Goal: Task Accomplishment & Management: Use online tool/utility

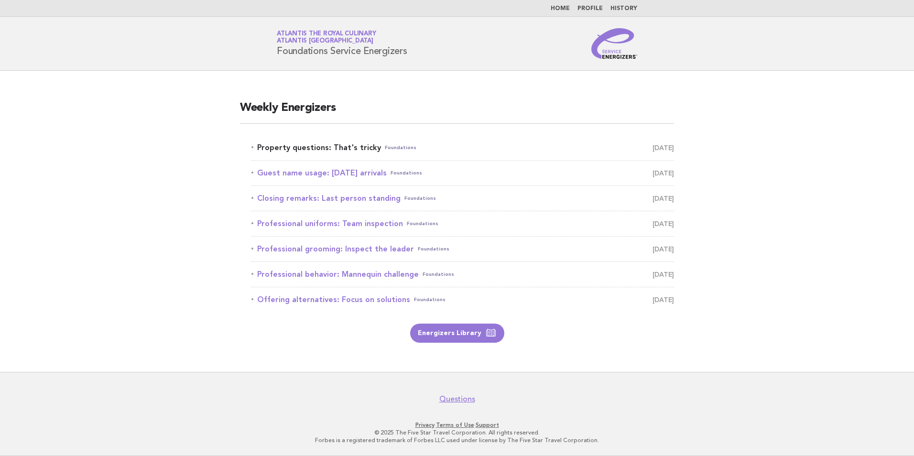
click at [319, 142] on link "Property questions: That's tricky Foundations August 31" at bounding box center [463, 147] width 423 height 13
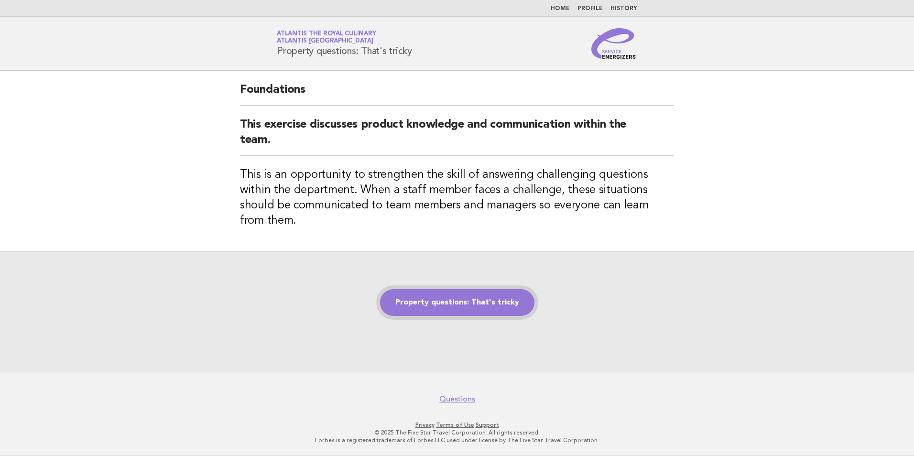
click at [474, 296] on link "Property questions: That's tricky" at bounding box center [457, 302] width 154 height 27
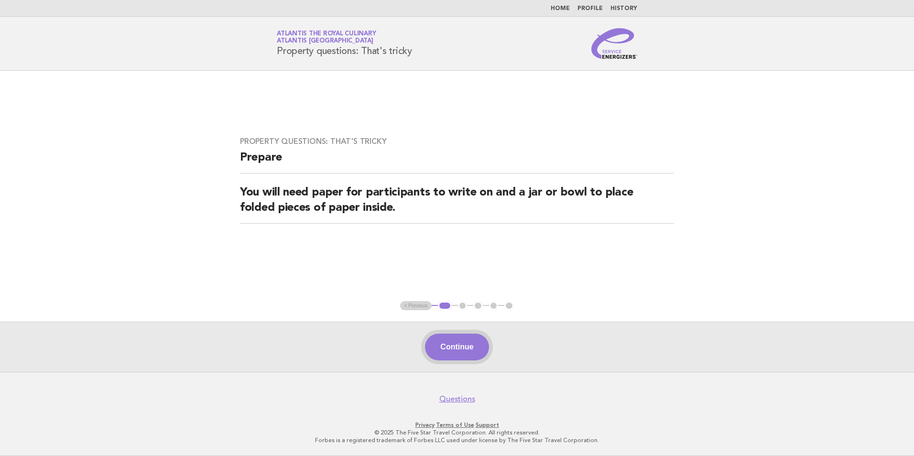
click at [459, 337] on button "Continue" at bounding box center [457, 347] width 64 height 27
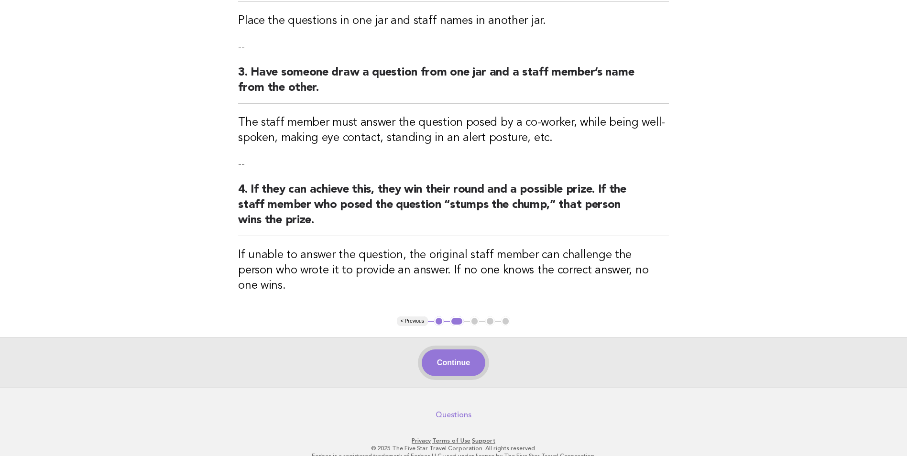
click at [461, 350] on button "Continue" at bounding box center [454, 363] width 64 height 27
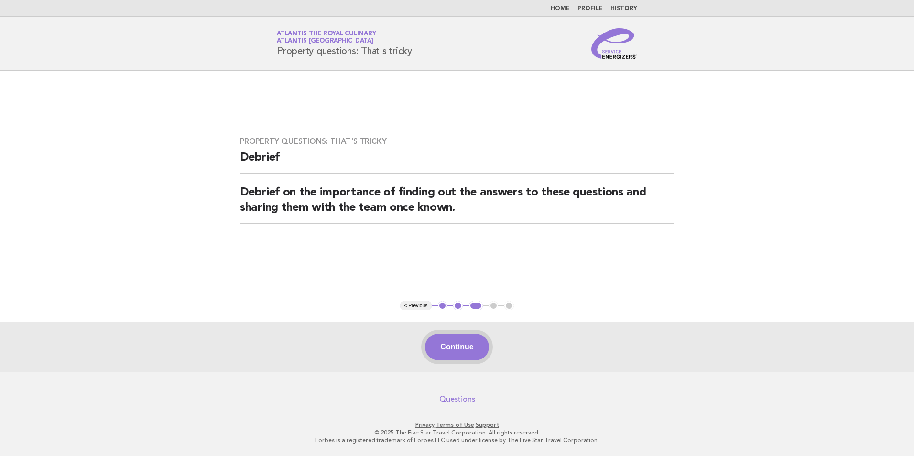
click at [456, 340] on button "Continue" at bounding box center [457, 347] width 64 height 27
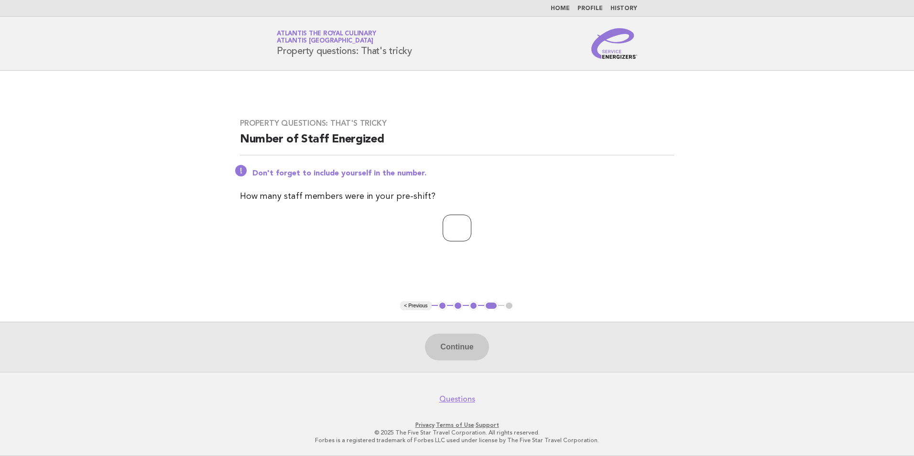
click at [453, 220] on input "number" at bounding box center [457, 228] width 29 height 27
type input "*"
click at [448, 345] on button "Continue" at bounding box center [457, 347] width 64 height 27
